Goal: Find specific page/section: Find specific page/section

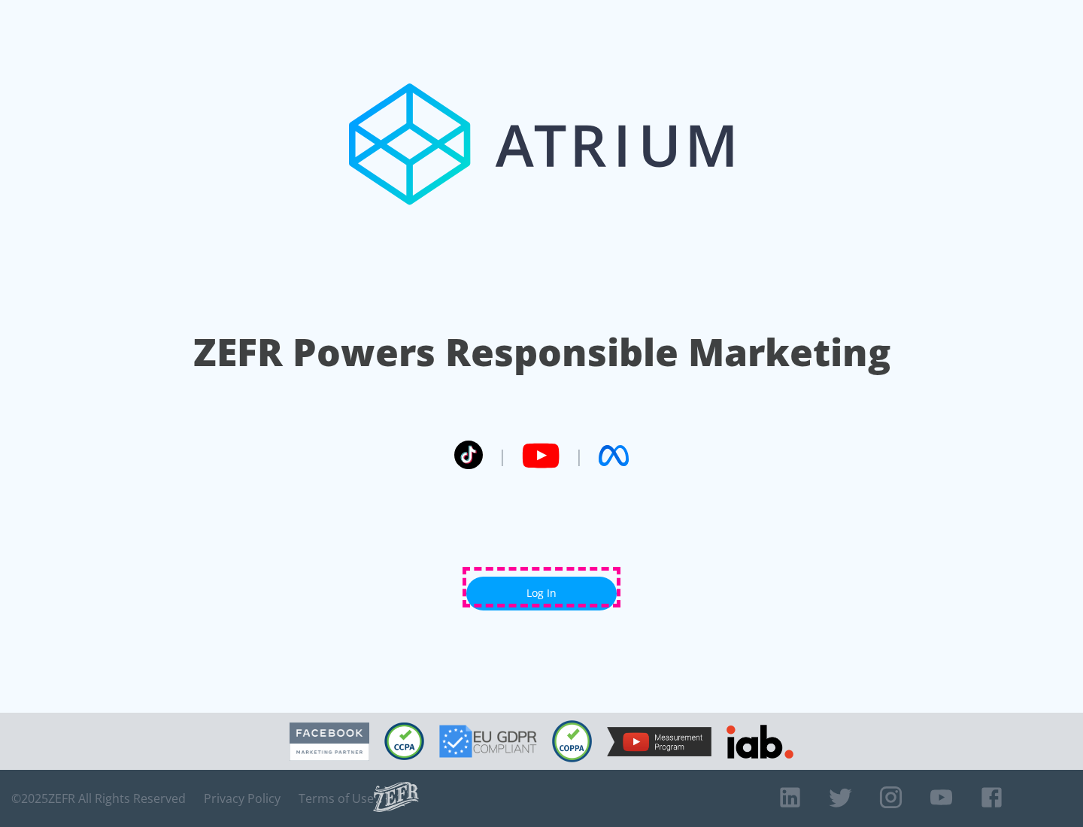
click at [541, 587] on link "Log In" at bounding box center [541, 594] width 150 height 34
